Goal: Ask a question: Seek information or help from site administrators or community

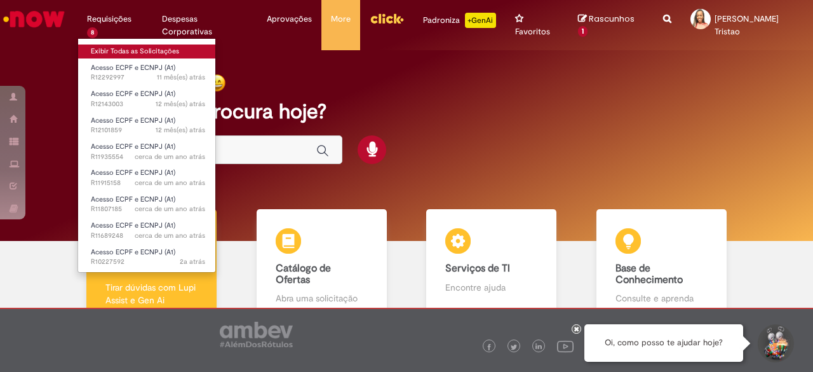
click at [114, 51] on link "Exibir Todas as Solicitações" at bounding box center [148, 51] width 140 height 14
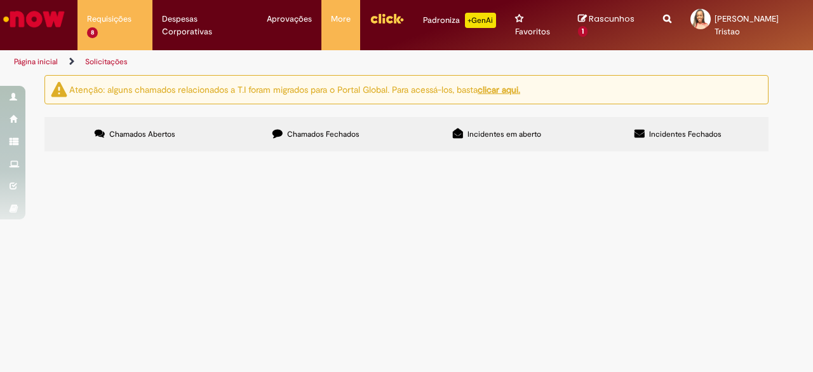
click at [646, 133] on label "Incidentes Fechados" at bounding box center [678, 134] width 181 height 34
click at [346, 138] on span "Chamados Fechados" at bounding box center [323, 134] width 72 height 10
click at [0, 0] on td "Ola, boa tarde! tudo bem? Solicito a autorização para utilizar o estacionamento." at bounding box center [0, 0] width 0 height 0
click at [0, 0] on span "Ola, boa tarde! tudo bem? Solicito a autorização para utilizar o estacionamento." at bounding box center [0, 0] width 0 height 0
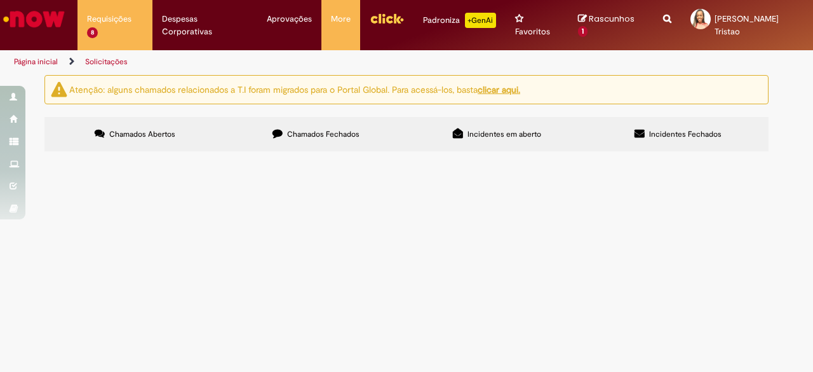
click at [0, 0] on span "Ola, boa tarde! tudo bem? Solicito a autorização para utilizar o estacionamento." at bounding box center [0, 0] width 0 height 0
click at [0, 0] on td "Ola, boa tarde! tudo bem? Solicito a autorização para utilizar o estacionamento." at bounding box center [0, 0] width 0 height 0
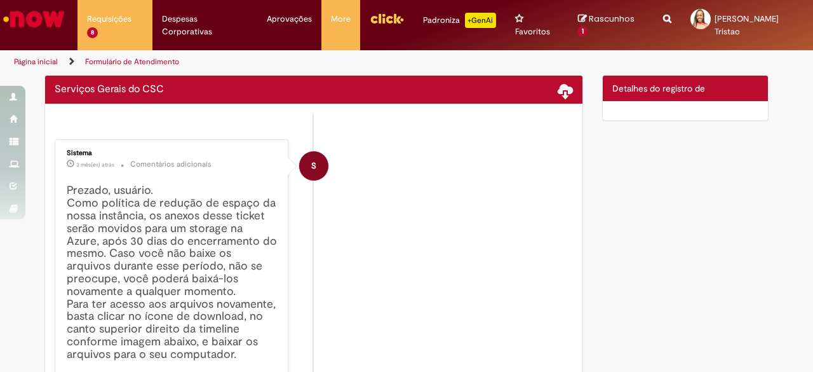
click at [249, 233] on h4 "Prezado, usuário. Como política de redução de espaço da nossa instância, os ane…" at bounding box center [173, 351] width 212 height 335
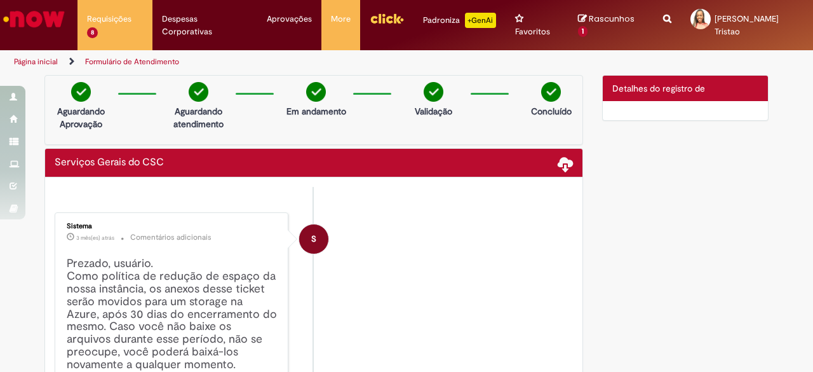
click at [664, 22] on icon "Search from all sources" at bounding box center [667, 11] width 8 height 23
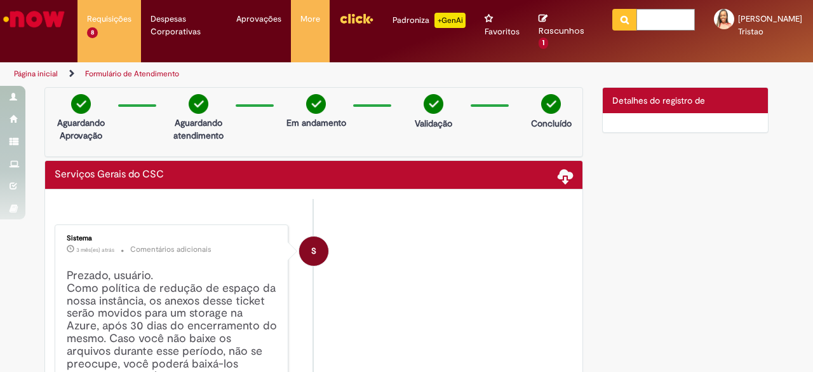
click at [664, 22] on input "text" at bounding box center [666, 20] width 58 height 22
type input "**********"
click button "Pesquisar" at bounding box center [624, 20] width 25 height 22
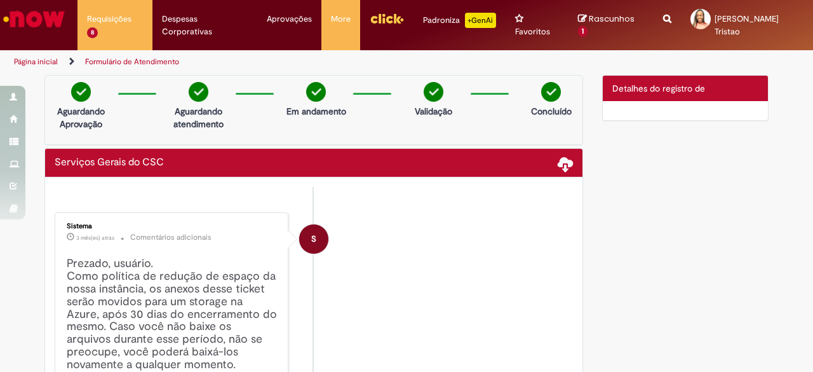
click at [663, 22] on icon "Search from all sources" at bounding box center [667, 11] width 8 height 23
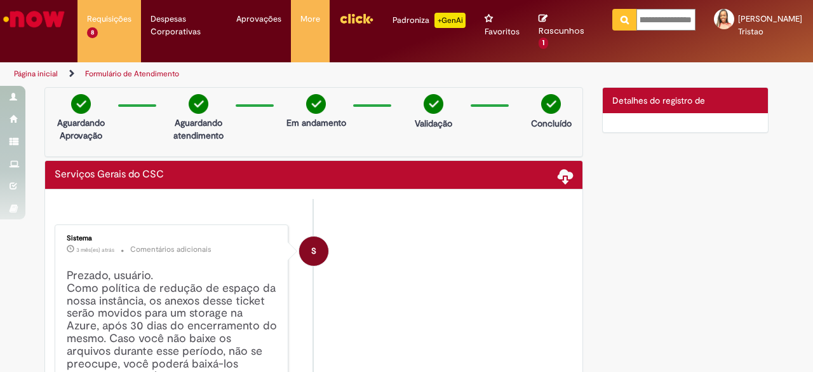
click at [663, 22] on input "**********" at bounding box center [666, 20] width 59 height 22
click button "Pesquisar" at bounding box center [624, 20] width 25 height 22
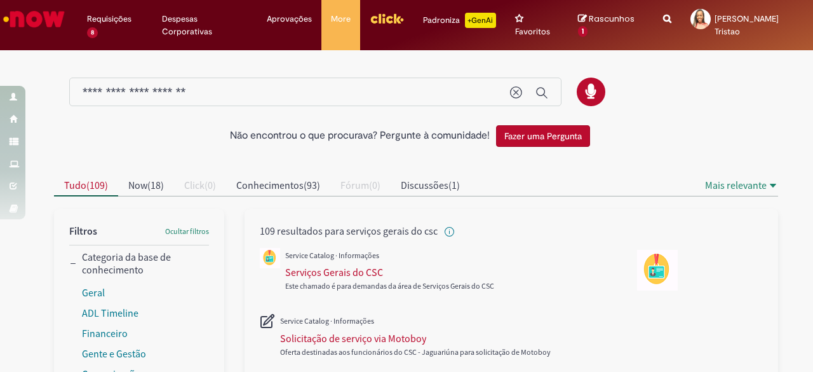
scroll to position [64, 0]
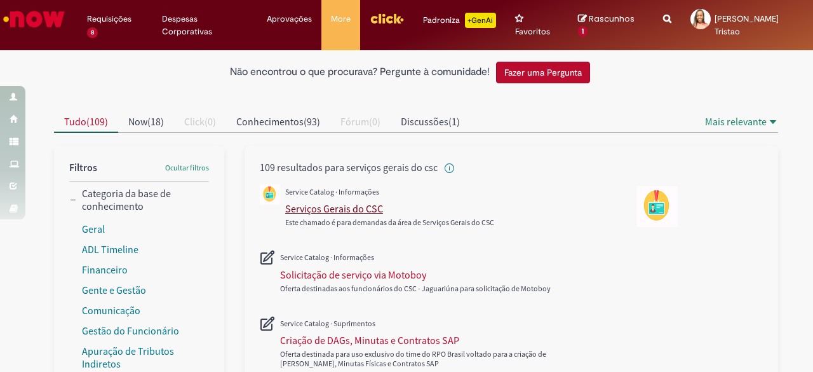
click at [375, 210] on div "Serviços Gerais do CSC" at bounding box center [334, 208] width 98 height 13
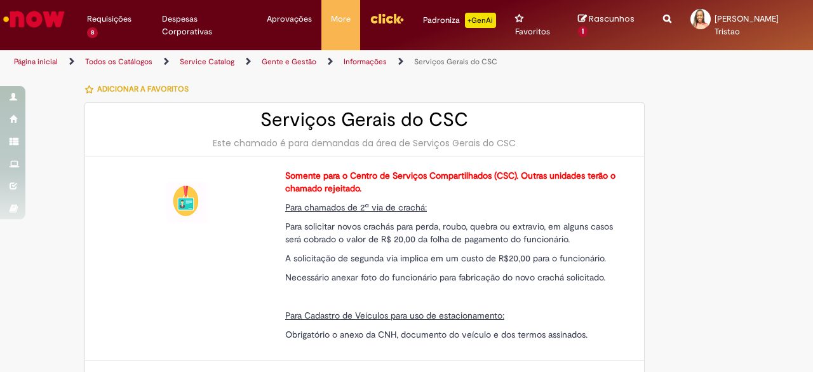
scroll to position [381, 0]
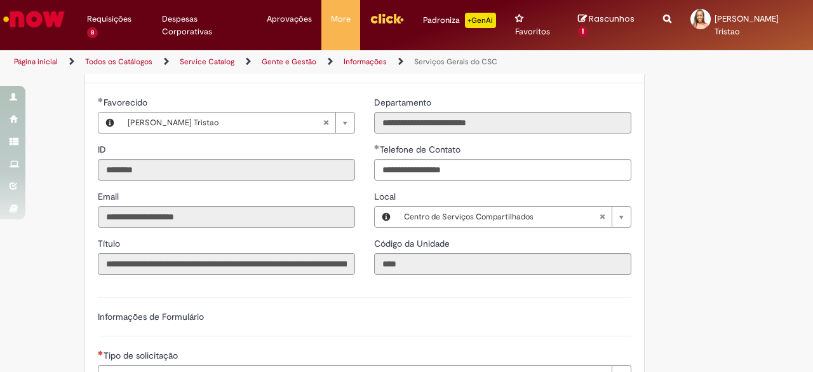
type input "**********"
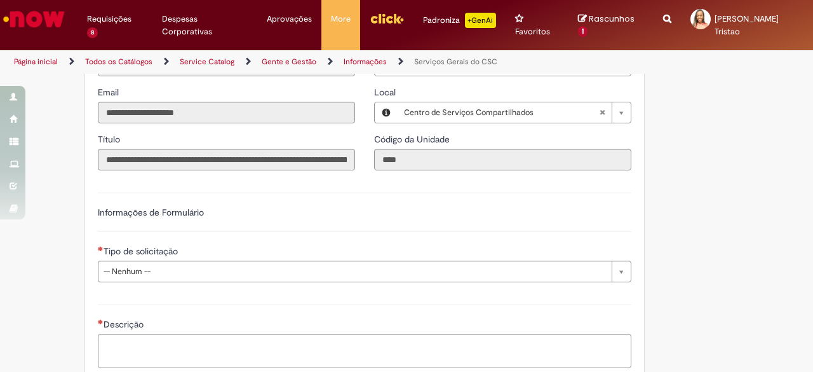
type input "**********"
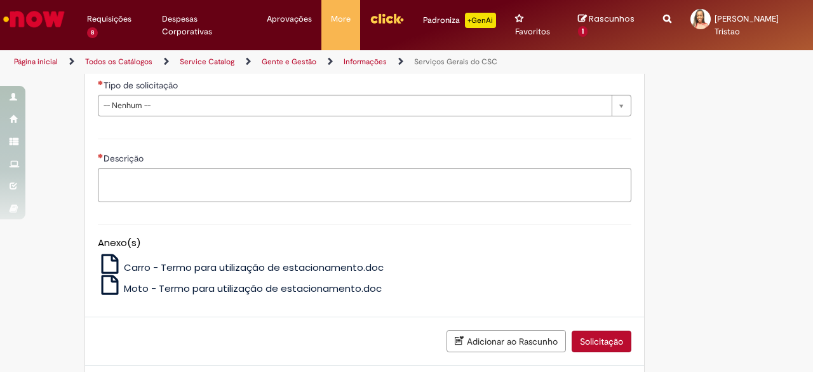
scroll to position [606, 0]
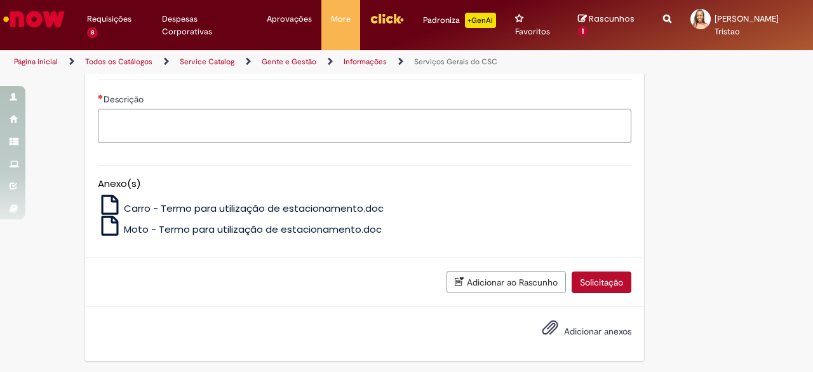
click at [34, 20] on img "Ir para a Homepage" at bounding box center [33, 18] width 65 height 25
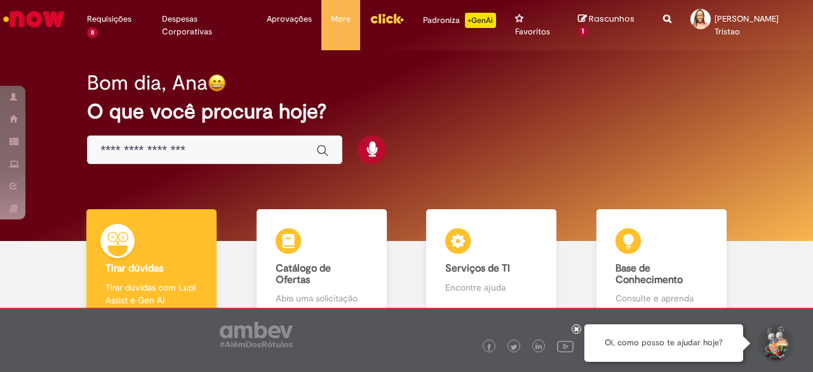
click at [684, 346] on div "Oi, como posso te ajudar hoje?" at bounding box center [663, 342] width 159 height 37
click at [773, 342] on button "Iniciar Conversa de Suporte" at bounding box center [775, 343] width 38 height 38
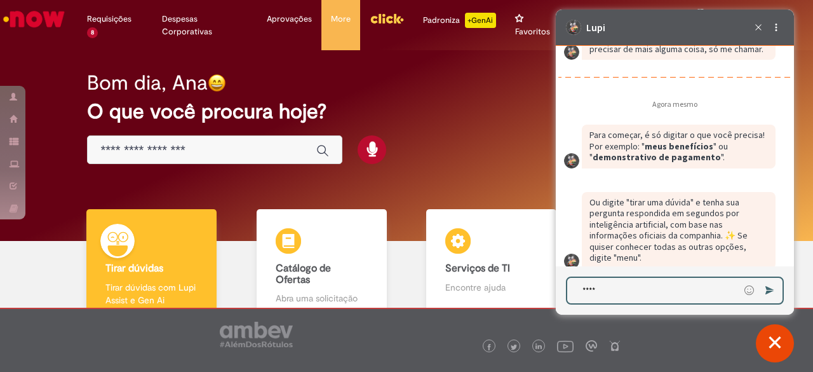
scroll to position [2215, 0]
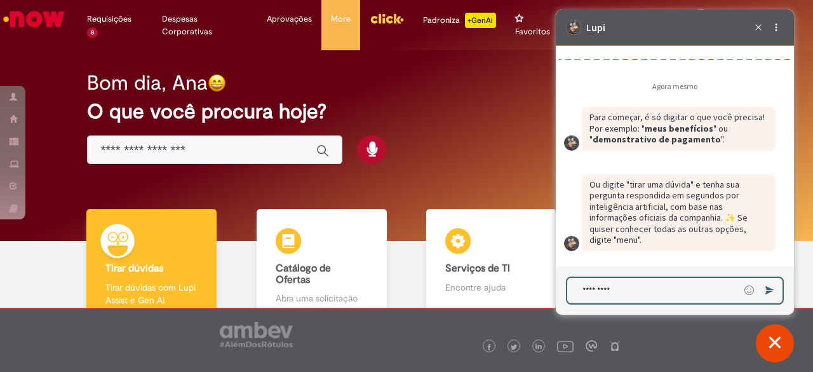
type textarea "**********"
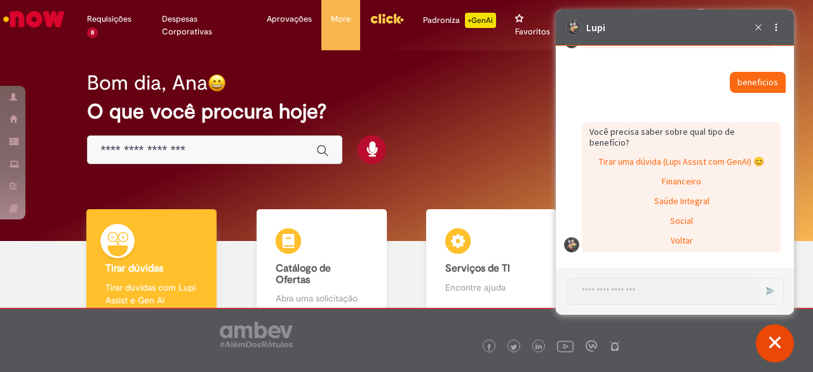
scroll to position [2405, 0]
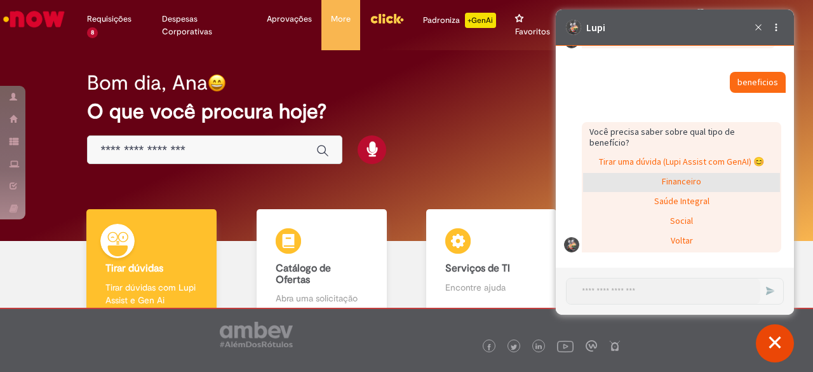
click at [668, 179] on div "Financeiro" at bounding box center [681, 182] width 197 height 19
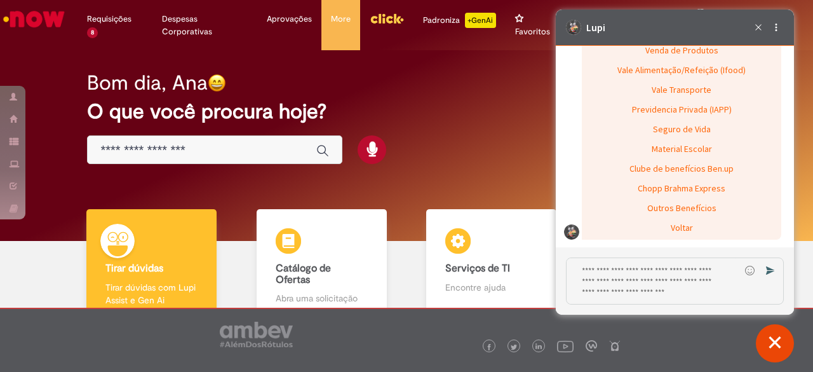
scroll to position [2679, 0]
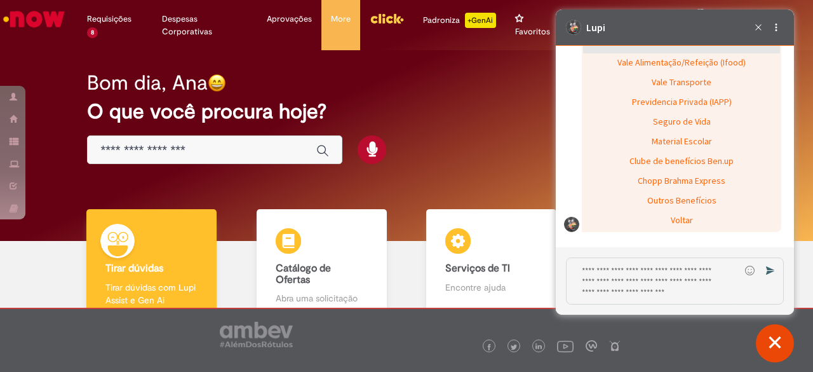
click at [718, 53] on div "Venda de Produtos" at bounding box center [681, 43] width 197 height 19
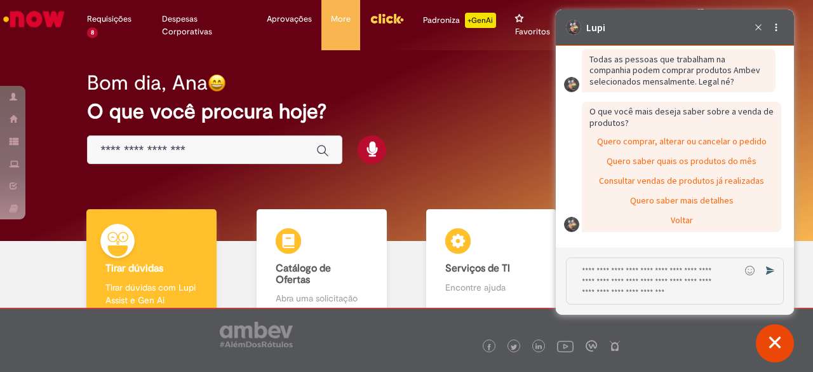
scroll to position [2723, 0]
click at [746, 164] on div "Quero saber quais os produtos do mês" at bounding box center [681, 161] width 197 height 19
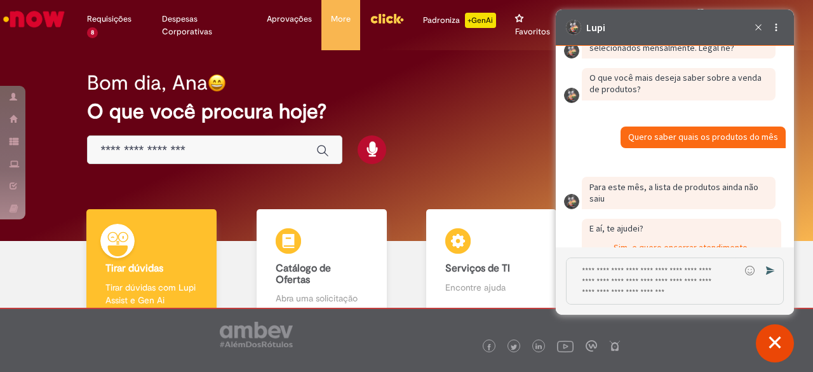
scroll to position [2843, 0]
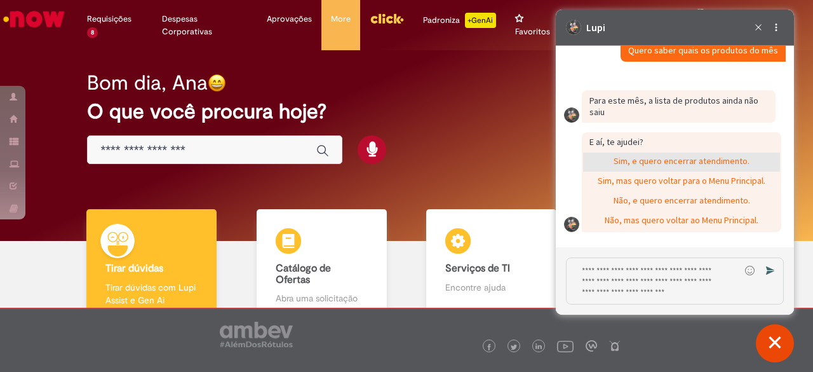
click at [685, 168] on div "Sim, e quero encerrar atendimento." at bounding box center [681, 161] width 197 height 19
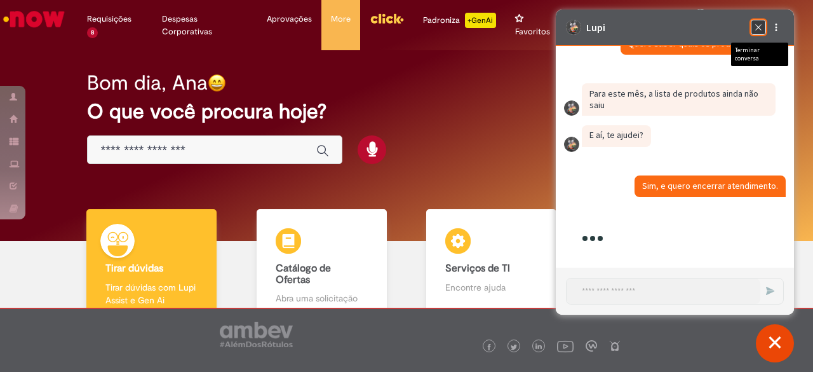
click at [756, 28] on icon "Terminar conversa" at bounding box center [759, 27] width 15 height 15
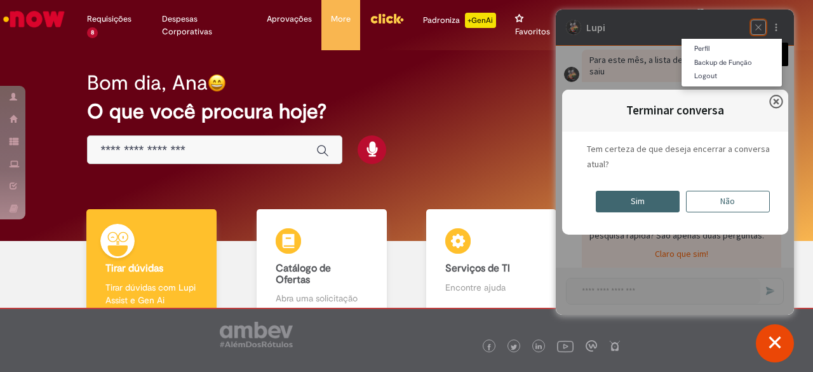
scroll to position [2917, 0]
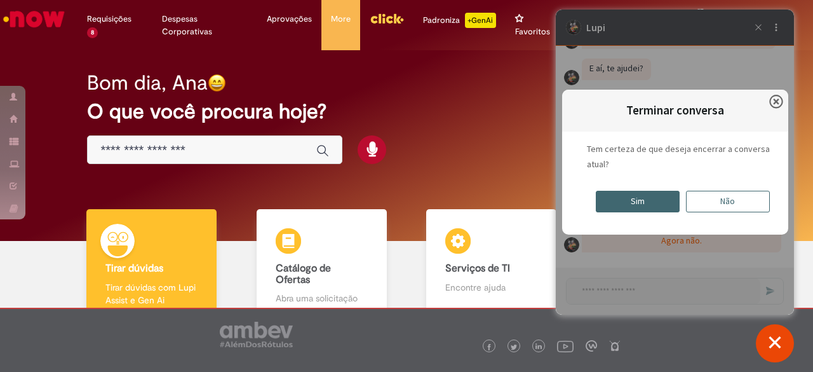
drag, startPoint x: 760, startPoint y: 27, endPoint x: 724, endPoint y: 221, distance: 197.8
click at [724, 221] on div "Terminar conversa Fechar modal Tem certeza de que deseja encerrar a conversa at…" at bounding box center [675, 162] width 238 height 305
click at [725, 205] on div "Não" at bounding box center [728, 202] width 84 height 22
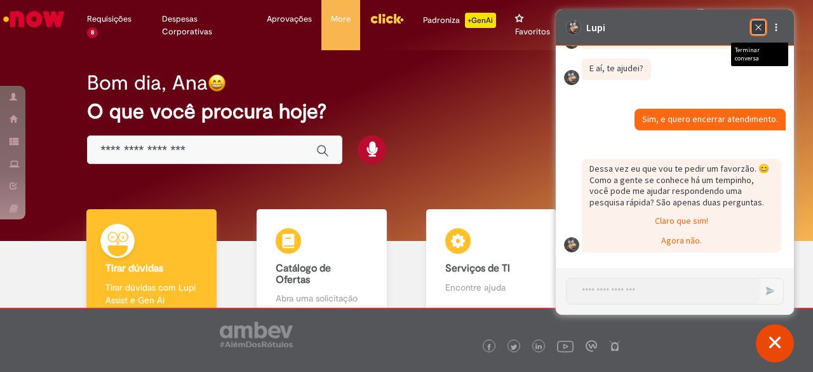
click at [762, 32] on div "Terminar conversa" at bounding box center [758, 27] width 10 height 10
